Goal: Browse casually

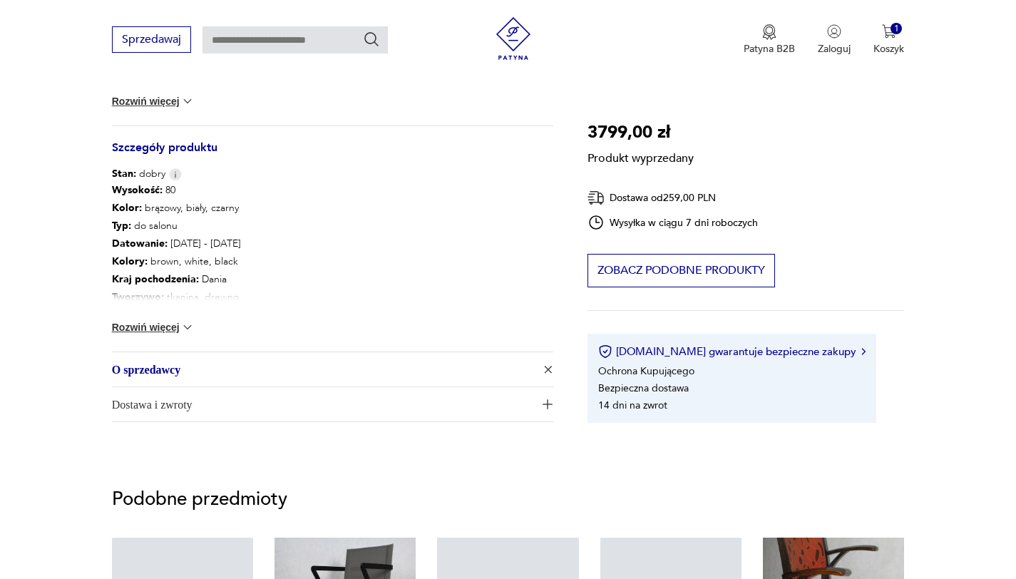
scroll to position [729, 0]
click at [200, 370] on span "O sprzedawcy" at bounding box center [322, 369] width 421 height 34
click at [201, 370] on span "O sprzedawcy" at bounding box center [322, 369] width 421 height 34
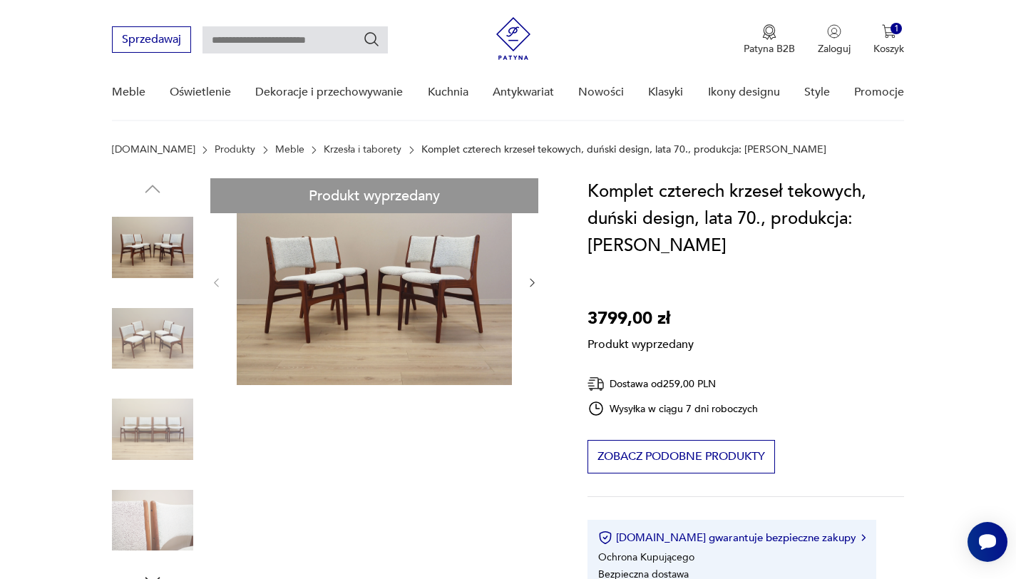
scroll to position [0, 0]
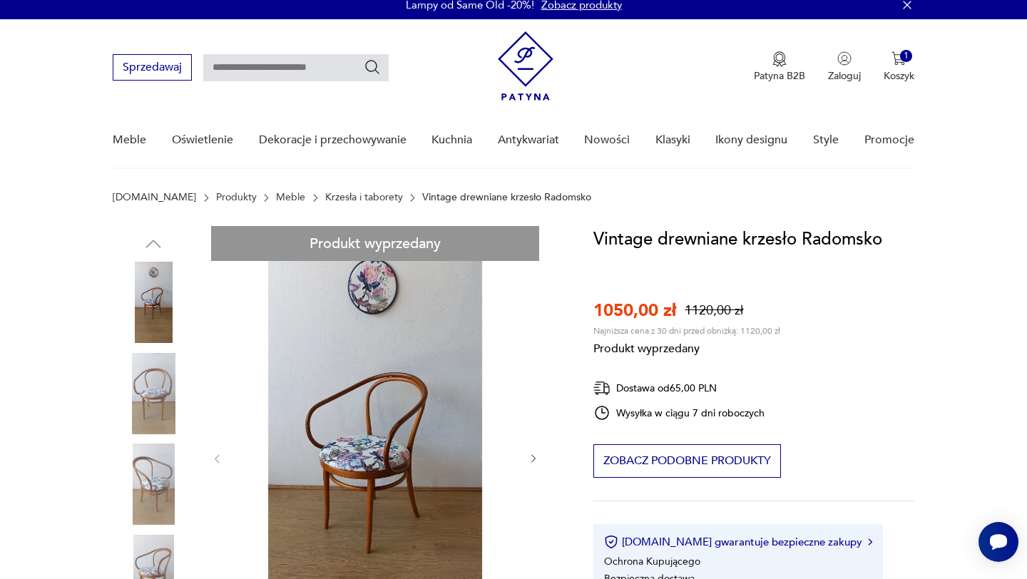
scroll to position [3, 0]
